Goal: Transaction & Acquisition: Purchase product/service

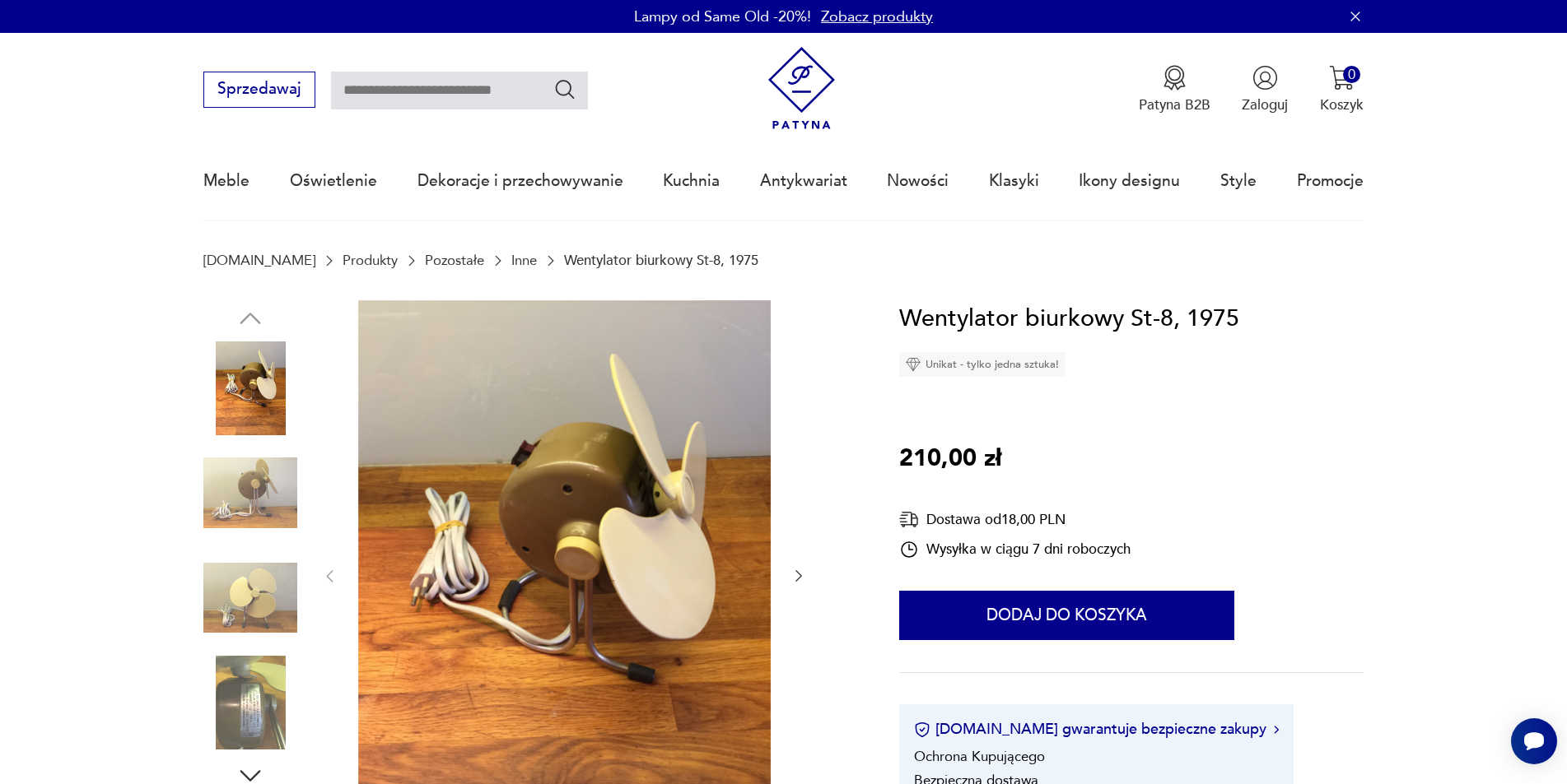
click at [273, 498] on img at bounding box center [250, 492] width 94 height 94
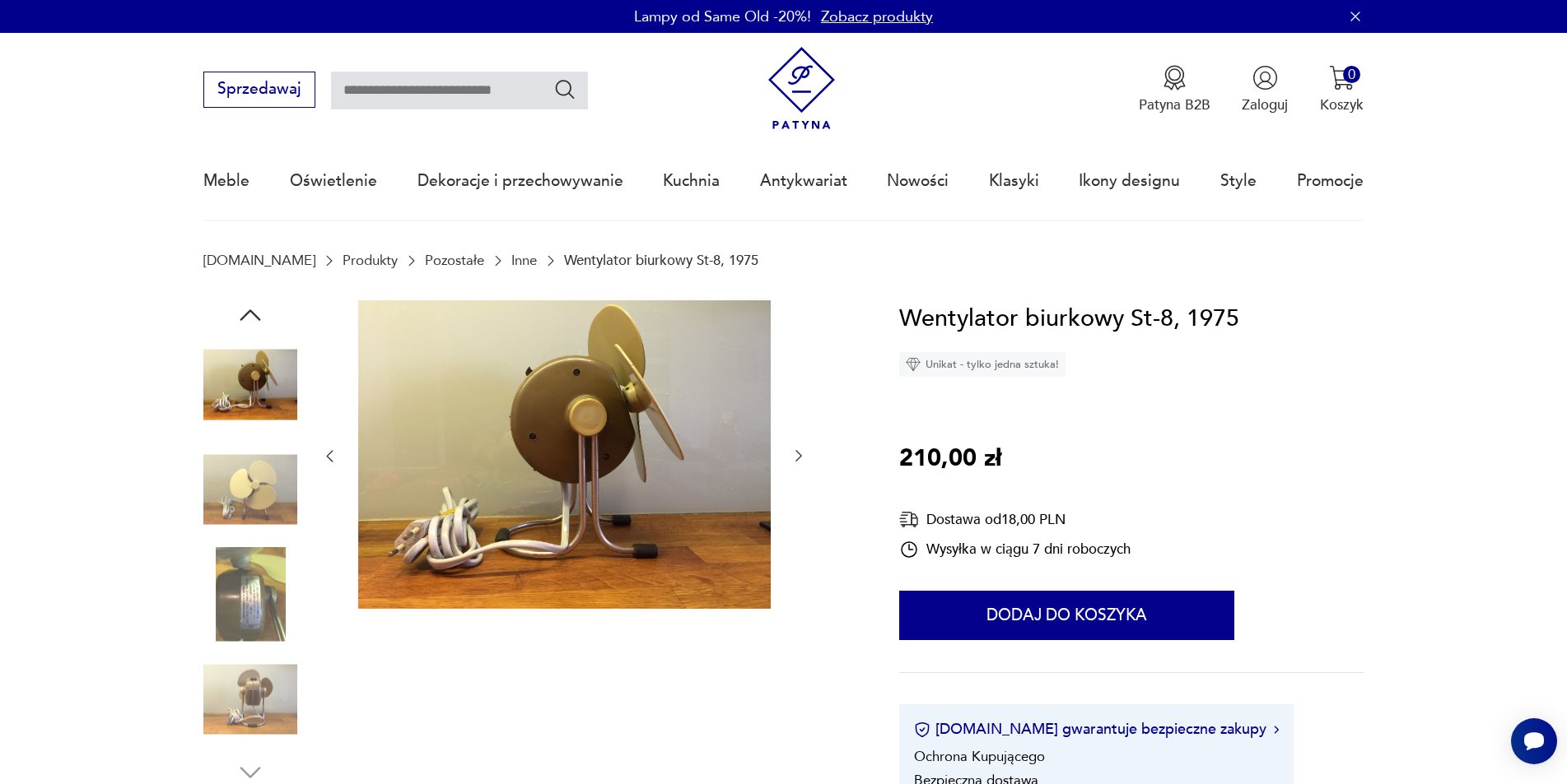
click at [259, 513] on img at bounding box center [250, 489] width 94 height 94
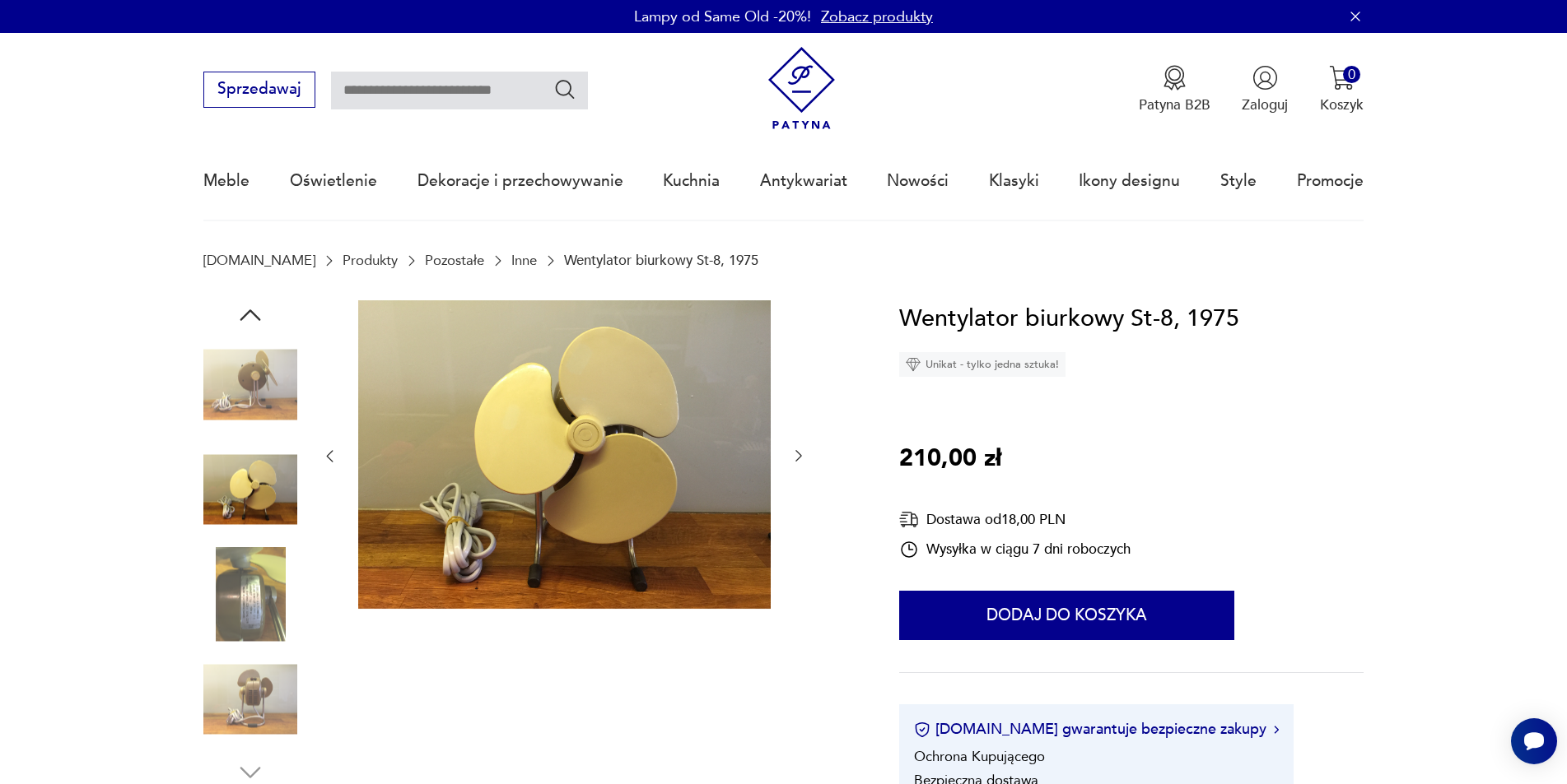
click at [252, 573] on img at bounding box center [250, 594] width 94 height 94
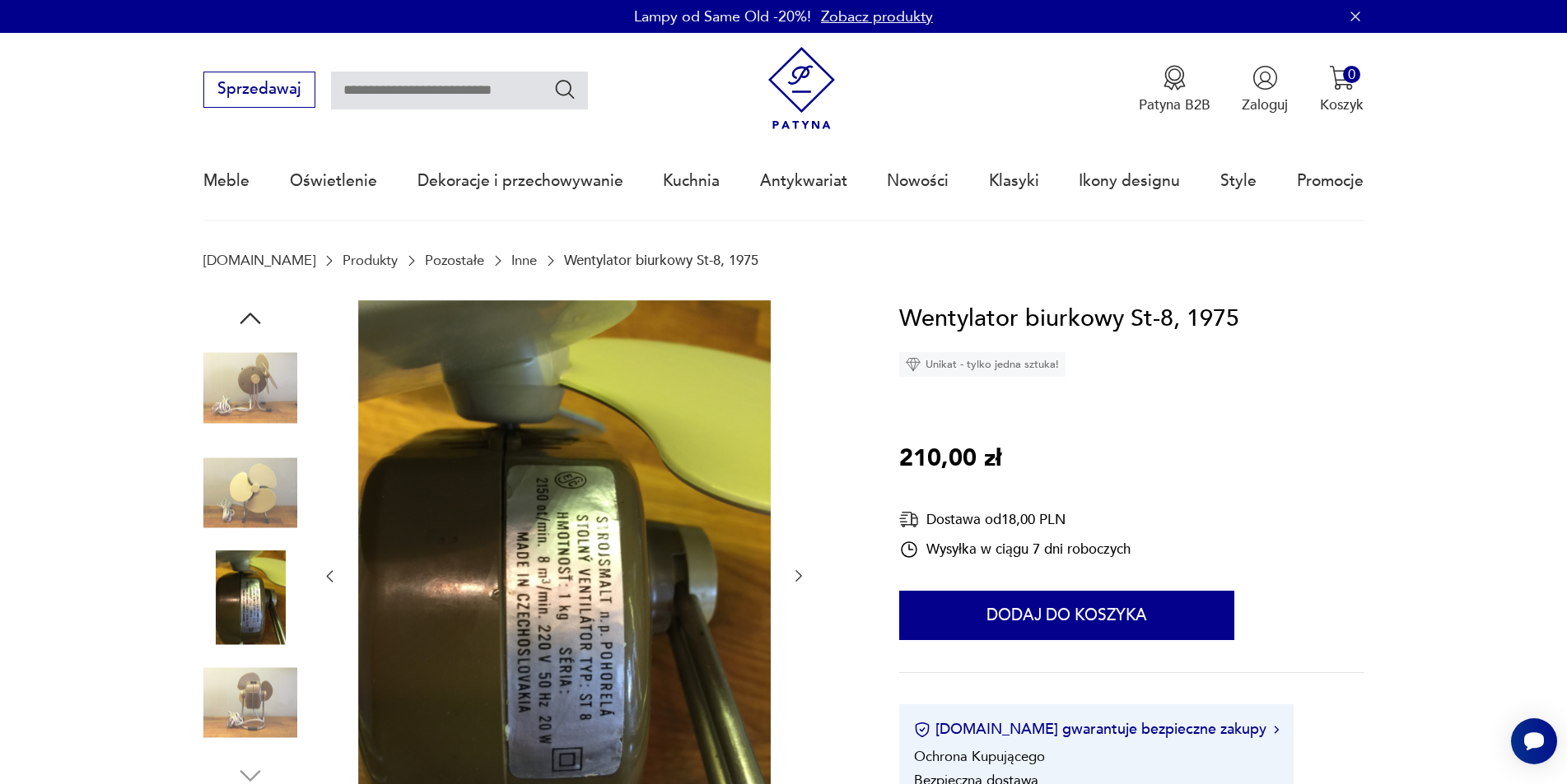
click at [238, 655] on div at bounding box center [250, 547] width 94 height 412
click at [233, 690] on img at bounding box center [250, 703] width 94 height 94
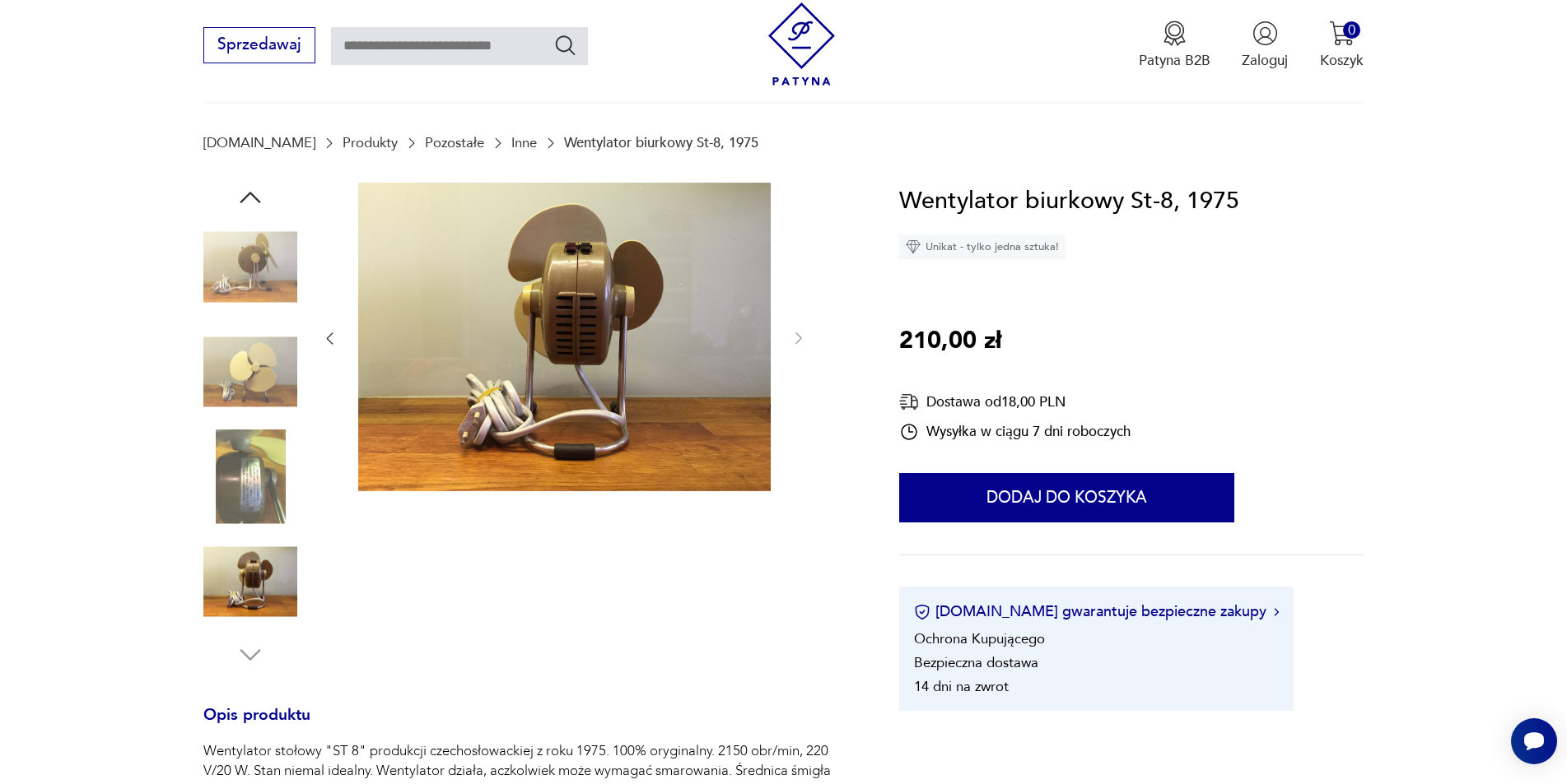
scroll to position [165, 0]
